Goal: Transaction & Acquisition: Book appointment/travel/reservation

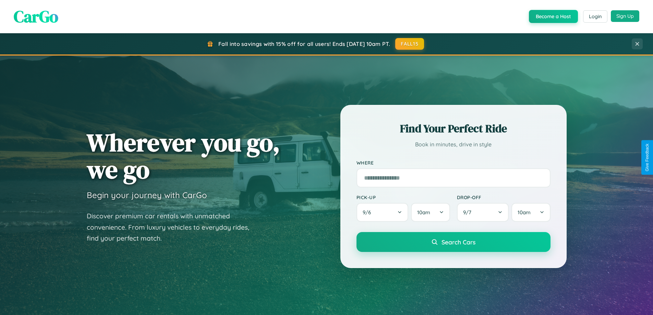
click at [625, 16] on button "Sign Up" at bounding box center [625, 16] width 28 height 12
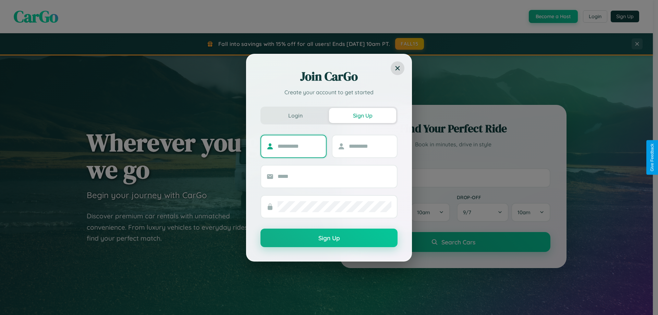
click at [299, 146] on input "text" at bounding box center [299, 146] width 43 height 11
type input "****"
click at [370, 146] on input "text" at bounding box center [370, 146] width 43 height 11
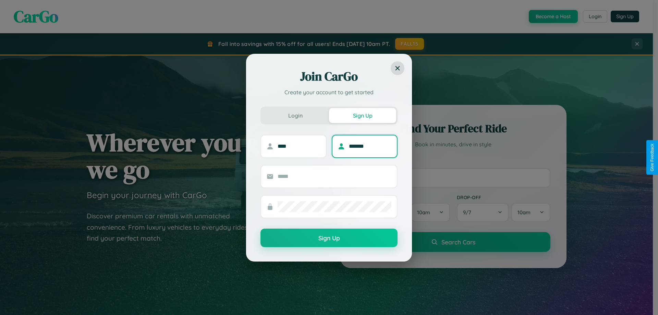
type input "*******"
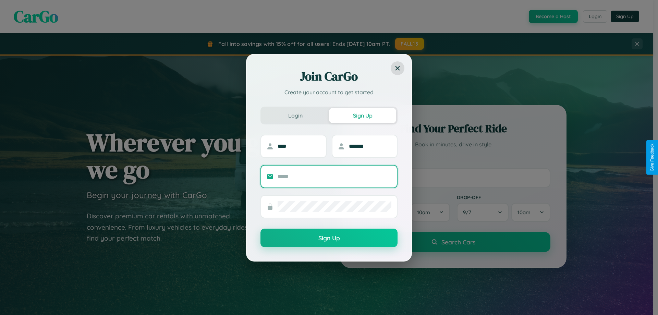
click at [335, 176] on input "text" at bounding box center [335, 176] width 114 height 11
type input "**********"
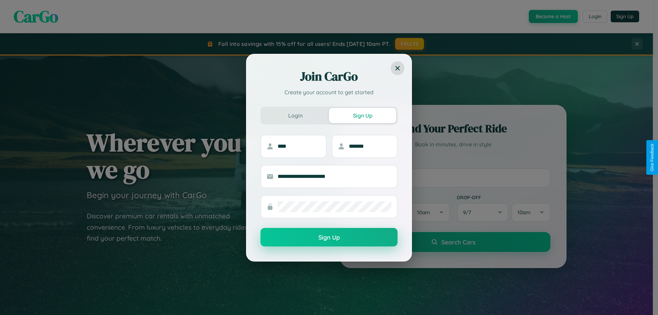
click at [329, 237] on button "Sign Up" at bounding box center [329, 237] width 137 height 19
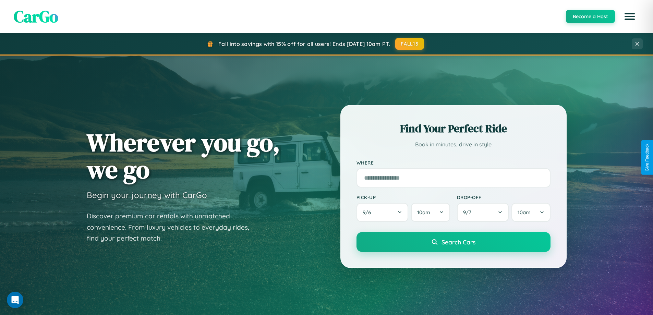
scroll to position [472, 0]
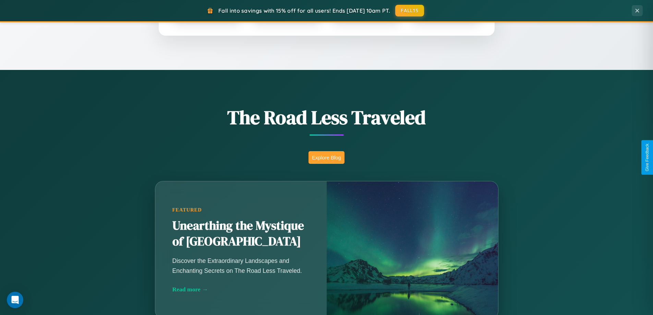
click at [326, 157] on button "Explore Blog" at bounding box center [327, 157] width 36 height 13
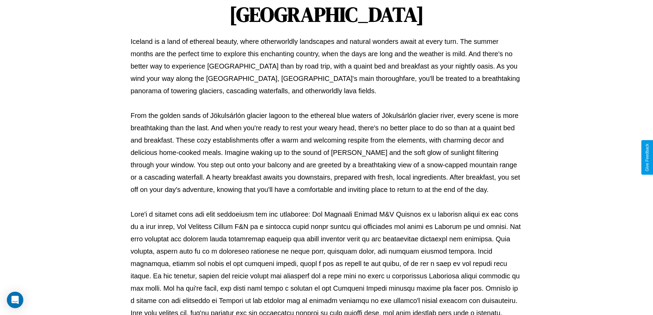
scroll to position [222, 0]
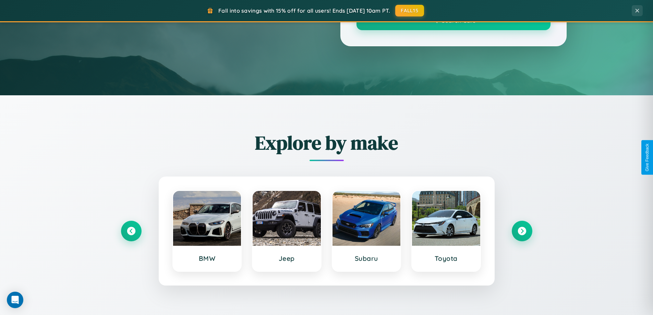
scroll to position [472, 0]
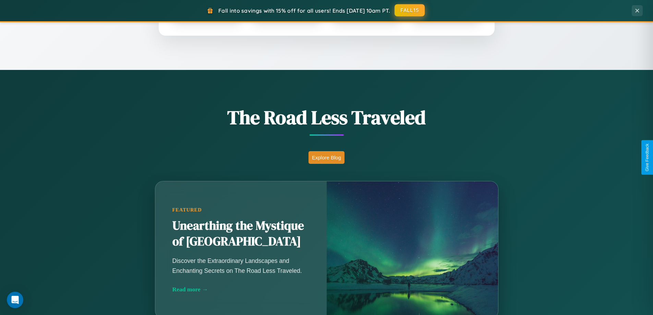
click at [410, 11] on button "FALL15" at bounding box center [410, 10] width 30 height 12
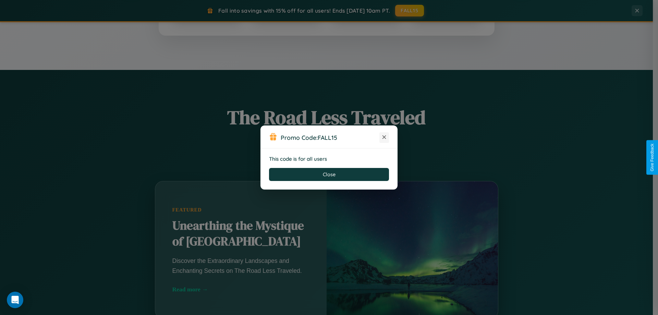
click at [384, 137] on icon at bounding box center [384, 137] width 7 height 7
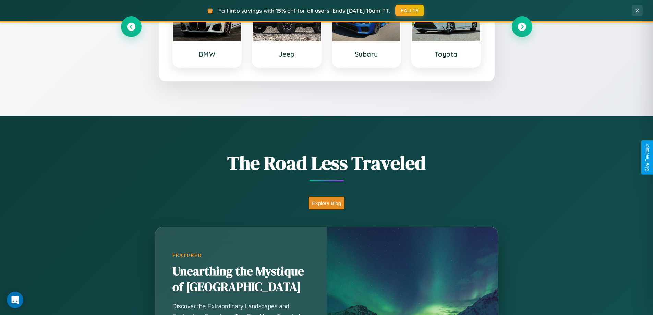
scroll to position [296, 0]
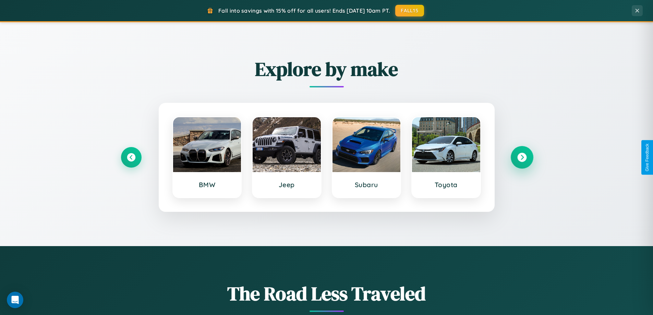
click at [522, 157] on icon at bounding box center [521, 157] width 9 height 9
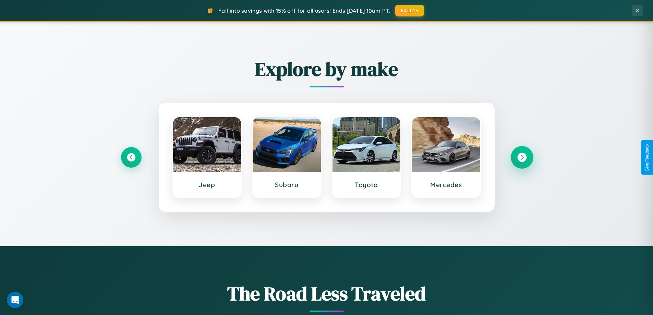
click at [522, 157] on icon at bounding box center [521, 157] width 9 height 9
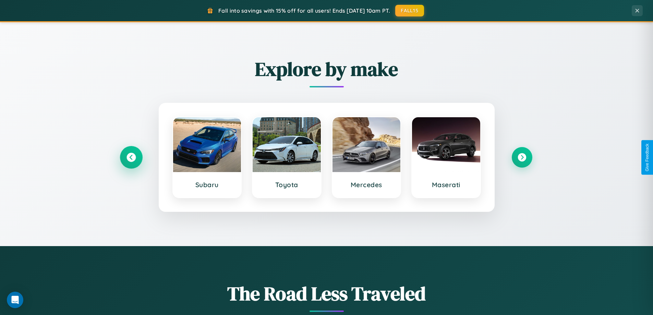
click at [131, 157] on icon at bounding box center [130, 157] width 9 height 9
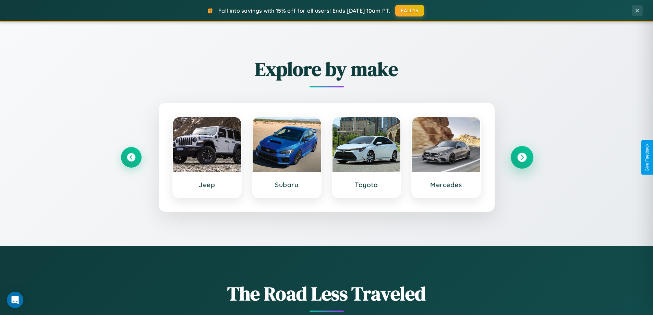
click at [522, 157] on icon at bounding box center [521, 157] width 9 height 9
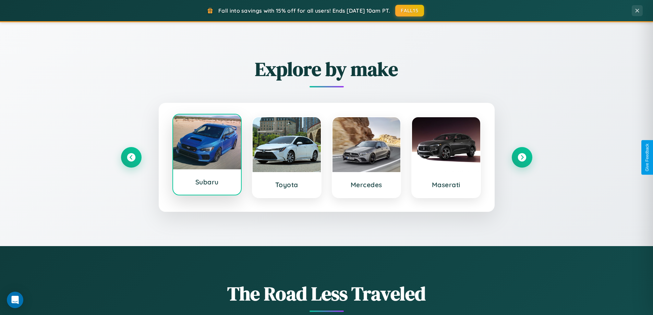
click at [207, 156] on div at bounding box center [207, 141] width 68 height 55
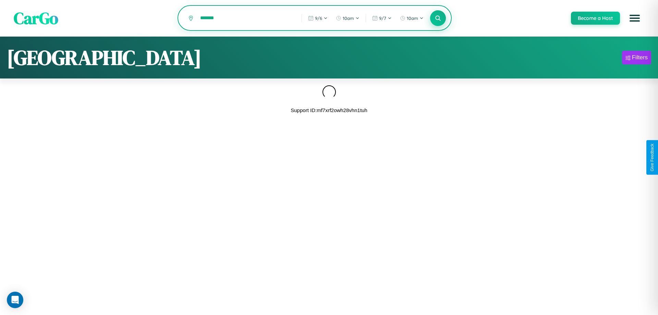
type input "*******"
click at [438, 19] on icon at bounding box center [438, 18] width 7 height 7
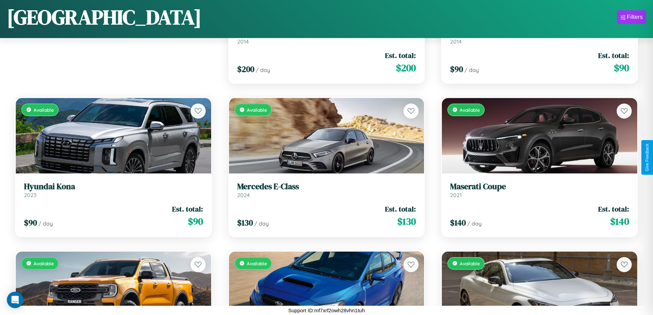
scroll to position [250, 0]
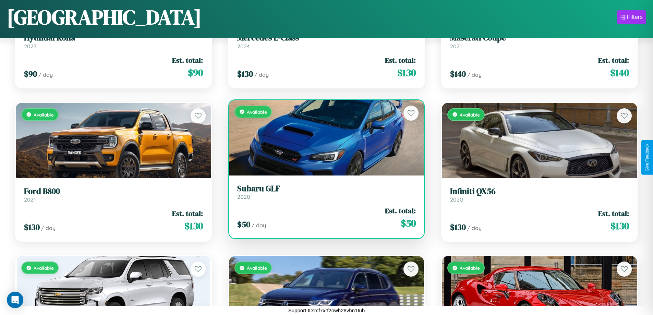
click at [324, 192] on h3 "Subaru GLF" at bounding box center [326, 189] width 179 height 10
